Goal: Task Accomplishment & Management: Use online tool/utility

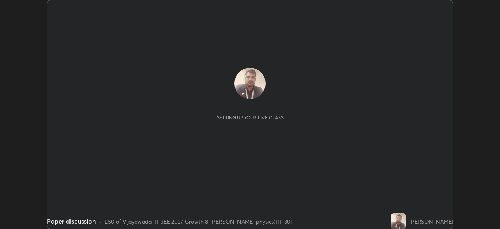
scroll to position [229, 500]
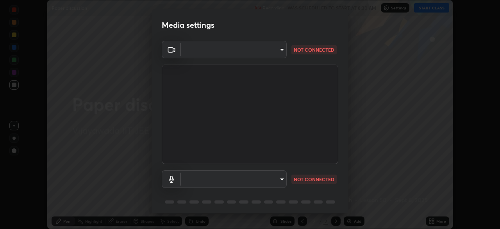
type input "6abeaecdeb226f2625be572e5a91b17e3a43c10ff086736bc350871787b847bf"
type input "default"
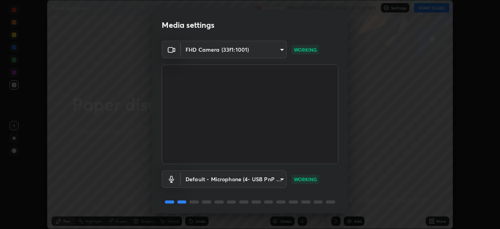
scroll to position [28, 0]
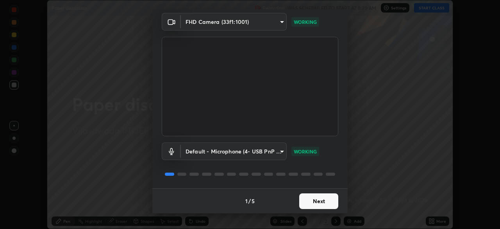
click at [321, 200] on button "Next" at bounding box center [318, 201] width 39 height 16
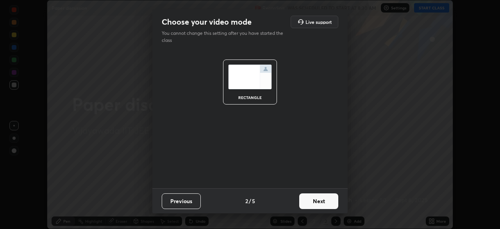
scroll to position [0, 0]
click at [324, 201] on button "Next" at bounding box center [318, 201] width 39 height 16
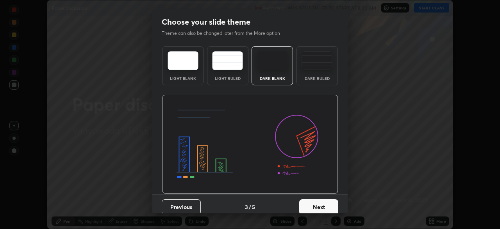
click at [328, 200] on button "Next" at bounding box center [318, 207] width 39 height 16
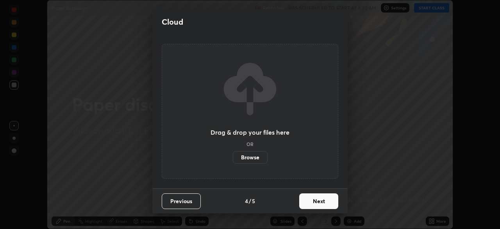
click at [327, 202] on button "Next" at bounding box center [318, 201] width 39 height 16
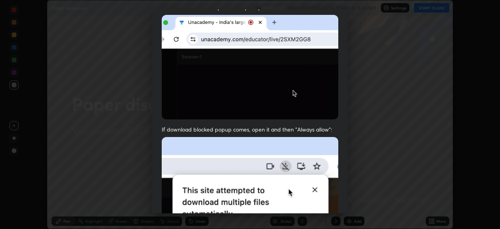
scroll to position [187, 0]
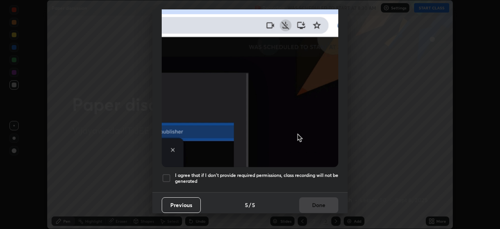
click at [163, 173] on div at bounding box center [166, 177] width 9 height 9
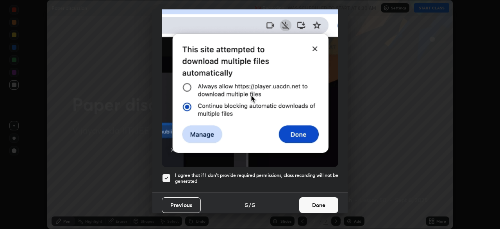
click at [318, 202] on button "Done" at bounding box center [318, 205] width 39 height 16
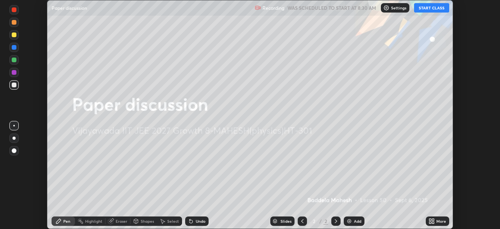
click at [427, 7] on button "START CLASS" at bounding box center [431, 7] width 35 height 9
